Goal: Navigation & Orientation: Find specific page/section

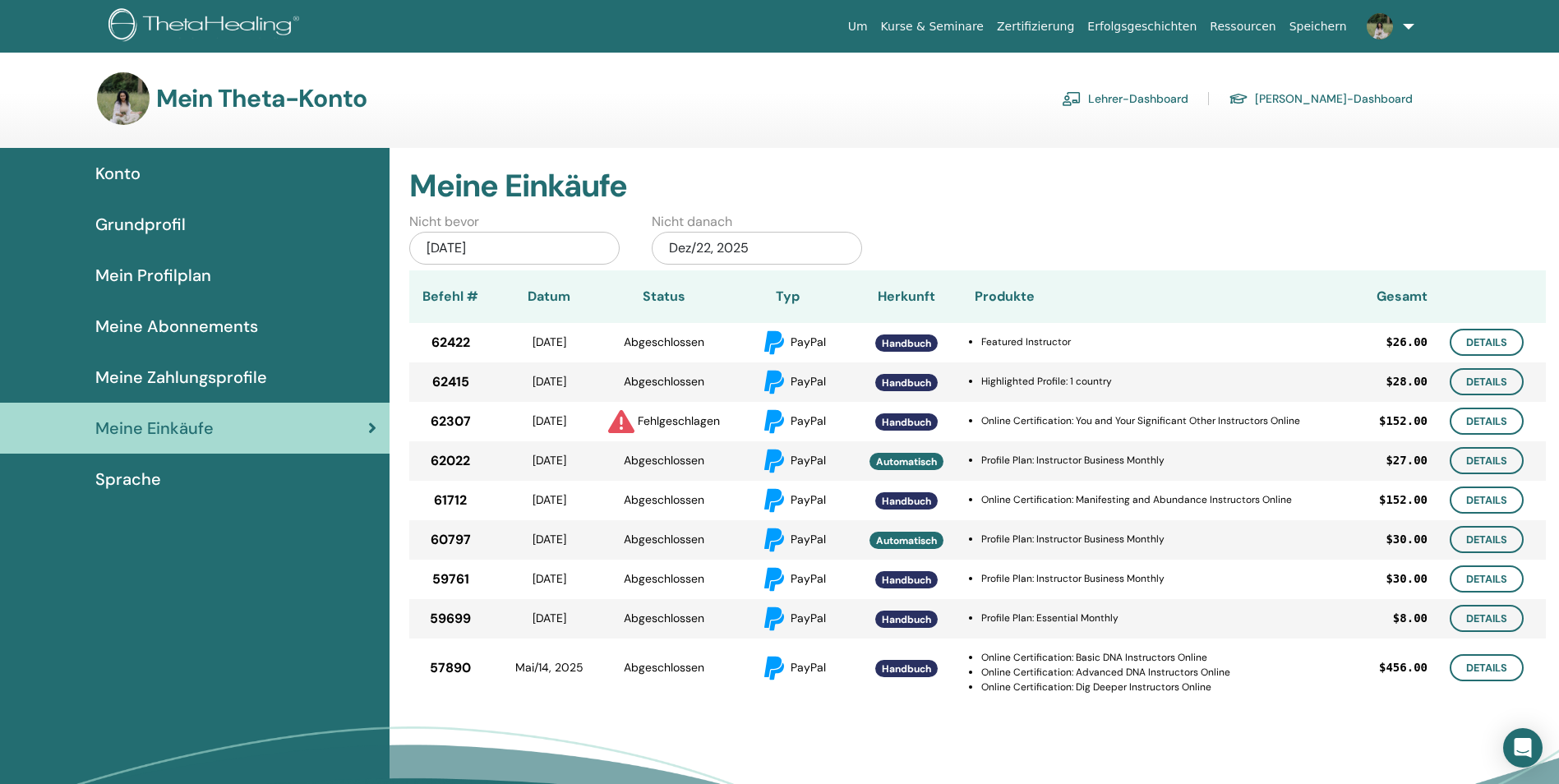
click at [1188, 98] on link "Lehrer-Dashboard" at bounding box center [1125, 98] width 126 height 27
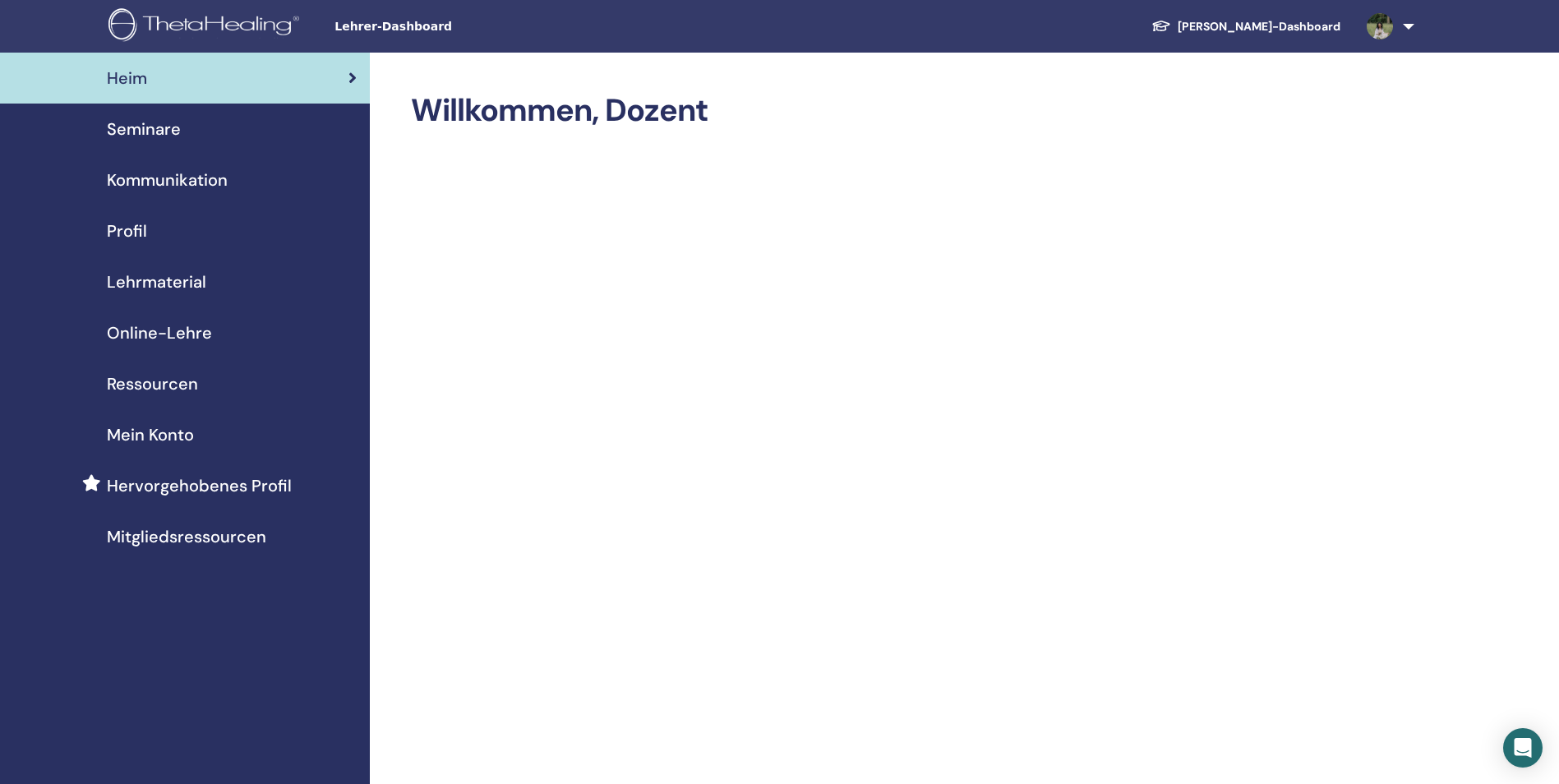
click at [175, 131] on span "Seminare" at bounding box center [143, 128] width 74 height 25
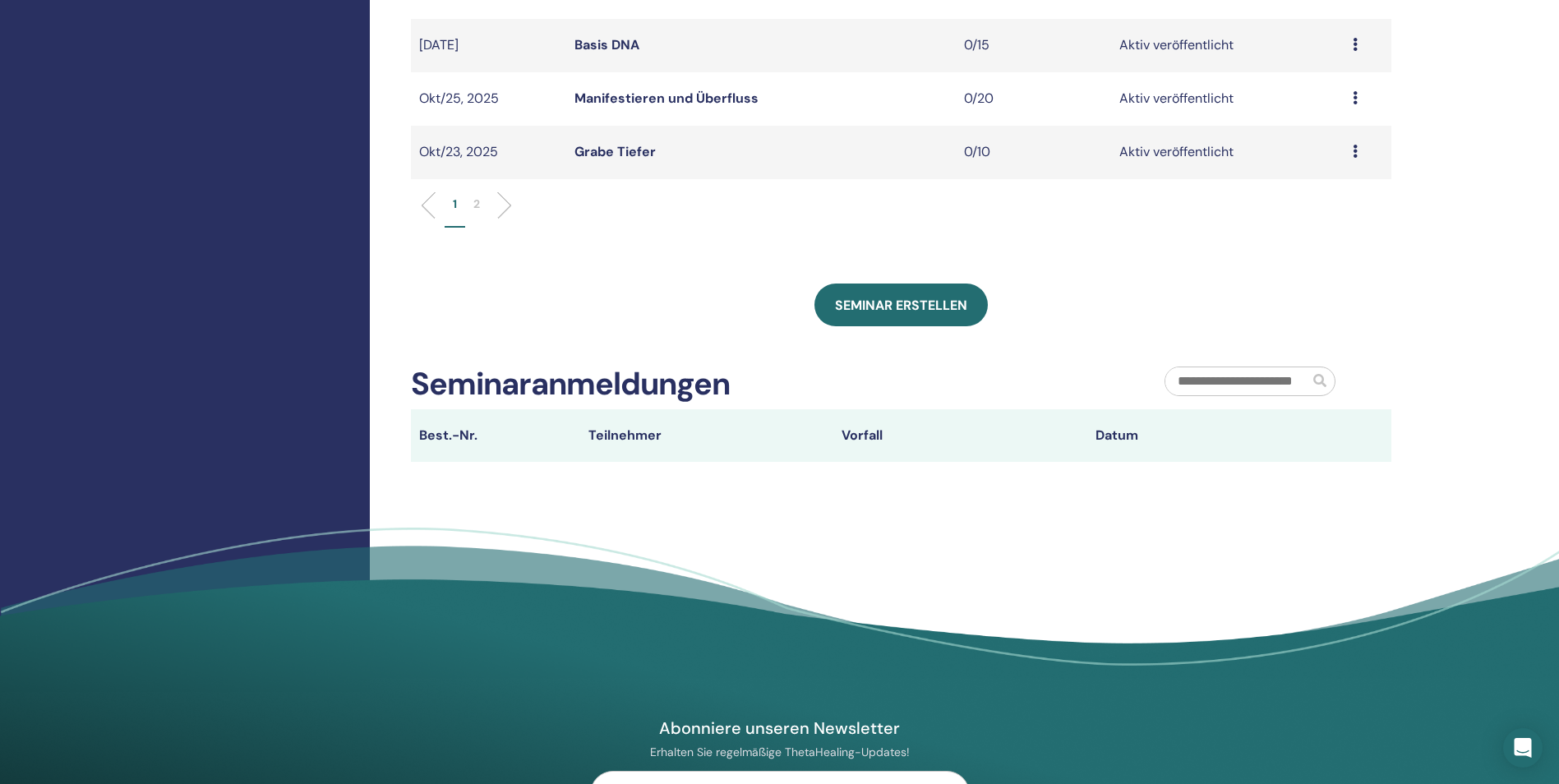
scroll to position [945, 0]
